Goal: Book appointment/travel/reservation

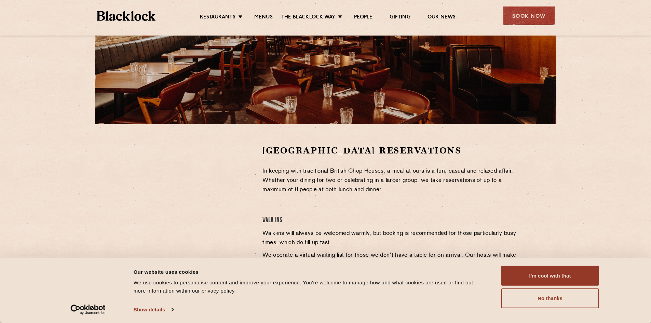
scroll to position [171, 0]
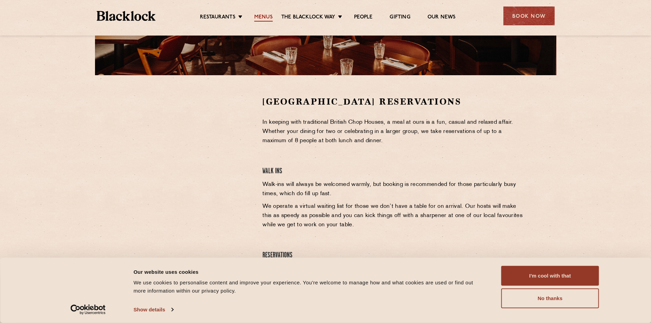
click at [268, 17] on link "Menus" at bounding box center [263, 18] width 18 height 8
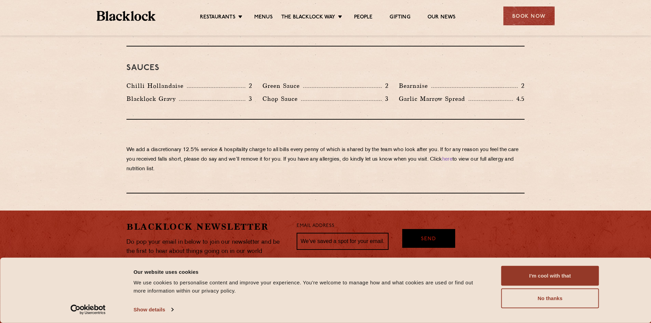
scroll to position [1151, 0]
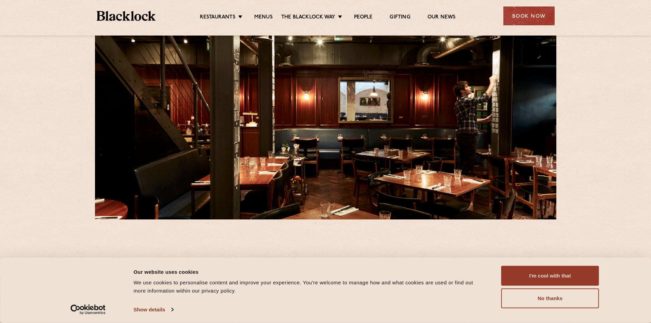
scroll to position [68, 0]
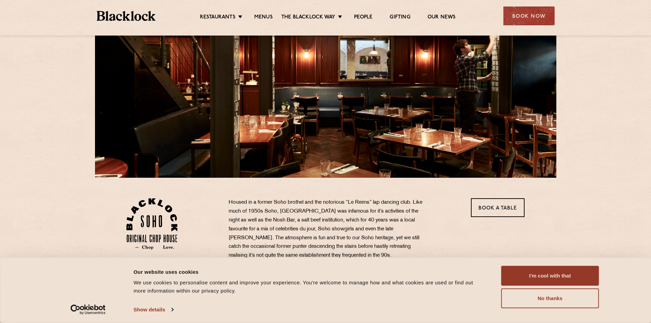
click at [536, 264] on div "Consent Details [#IABV2SETTINGS#] About Our website uses cookies We use cookies…" at bounding box center [325, 290] width 651 height 65
click at [523, 225] on div "Book a Table" at bounding box center [496, 233] width 68 height 70
click at [517, 215] on link "Book a Table" at bounding box center [498, 207] width 54 height 19
